Goal: Find specific page/section: Find specific page/section

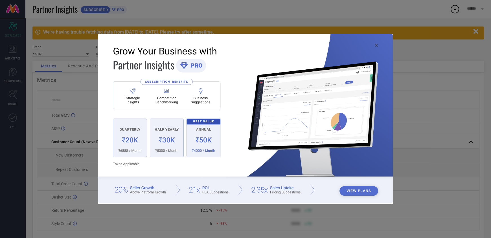
click at [375, 47] on img at bounding box center [245, 118] width 295 height 169
click at [376, 47] on img at bounding box center [245, 118] width 295 height 169
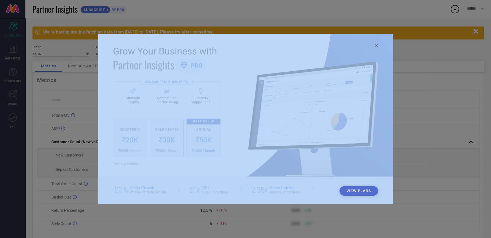
click at [376, 47] on icon at bounding box center [376, 44] width 3 height 3
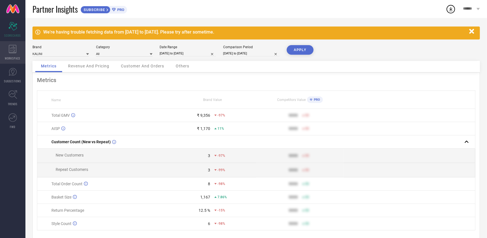
click at [8, 54] on div "WORKSPACE" at bounding box center [12, 52] width 25 height 23
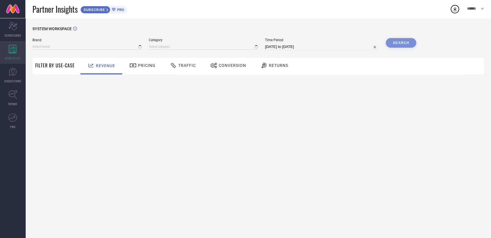
type input "KALINI"
type input "All"
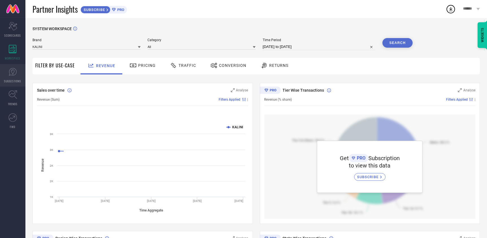
click at [16, 76] on link "SUGGESTIONS" at bounding box center [12, 75] width 25 height 23
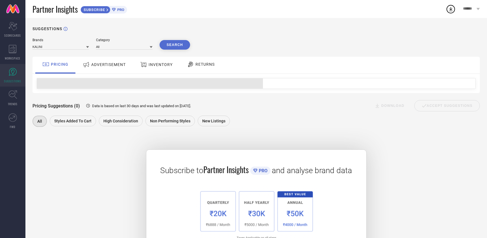
click at [16, 76] on icon at bounding box center [12, 72] width 8 height 8
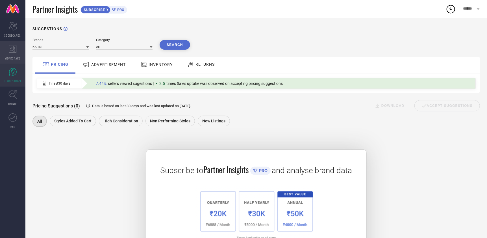
click at [17, 44] on div "WORKSPACE" at bounding box center [12, 52] width 25 height 23
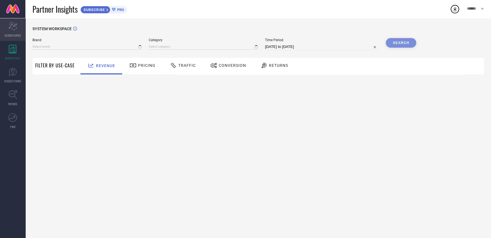
type input "KALINI"
type input "All"
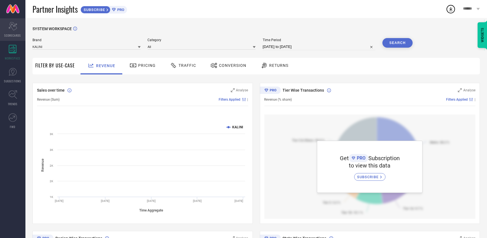
click at [17, 32] on div "Scorecard SCORECARDS" at bounding box center [12, 29] width 25 height 23
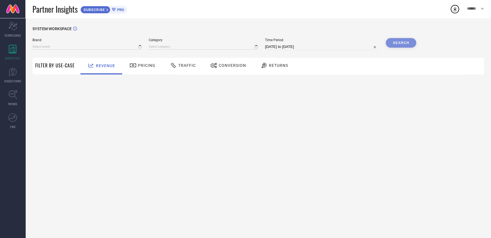
type input "KALINI"
type input "All"
type input "KALINI"
type input "All"
